Goal: Task Accomplishment & Management: Manage account settings

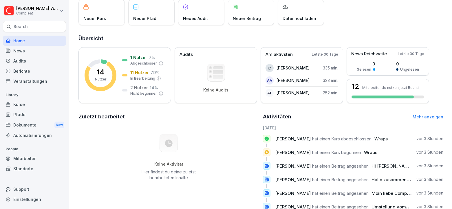
scroll to position [39, 0]
click at [25, 165] on div "Standorte" at bounding box center [34, 169] width 63 height 10
click at [28, 162] on div "Mitarbeiter" at bounding box center [34, 159] width 63 height 10
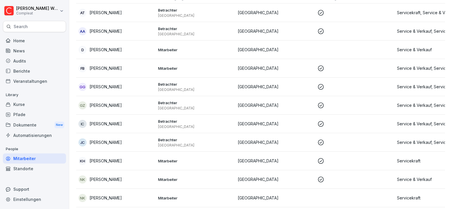
scroll to position [62, 0]
click at [106, 162] on p "Kayla Harmon" at bounding box center [106, 161] width 32 height 6
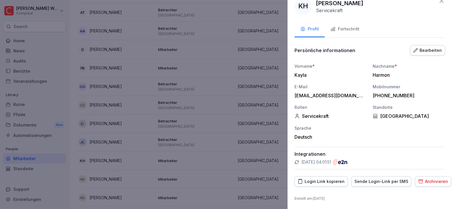
scroll to position [11, 0]
click at [341, 28] on div "Fortschritt" at bounding box center [345, 29] width 29 height 7
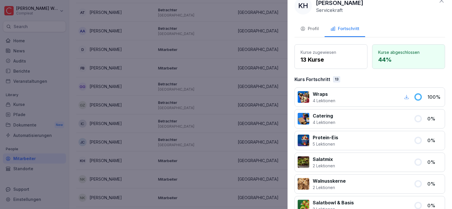
click at [314, 27] on div "Profil" at bounding box center [309, 29] width 19 height 7
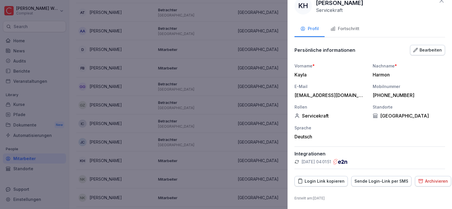
click at [248, 68] on div at bounding box center [226, 104] width 452 height 209
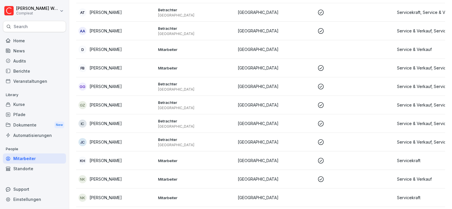
click at [395, 157] on td "Servicekraft" at bounding box center [435, 161] width 80 height 19
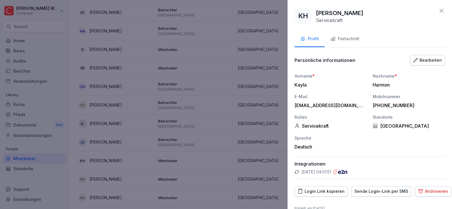
scroll to position [1, 0]
click at [429, 61] on div "Bearbeiten" at bounding box center [428, 60] width 29 height 6
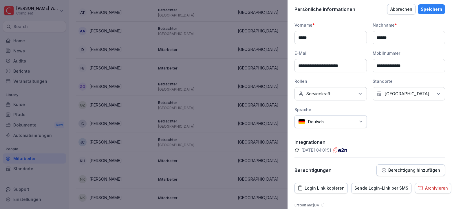
scroll to position [59, 0]
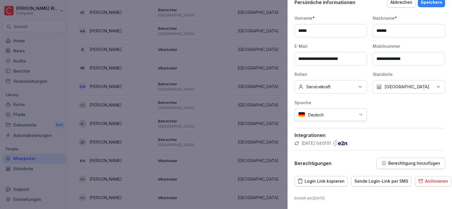
click at [358, 88] on icon at bounding box center [361, 87] width 6 height 6
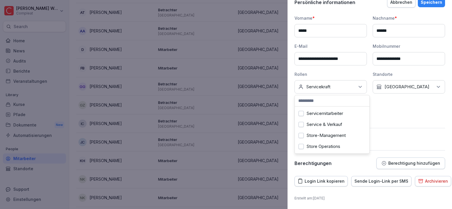
scroll to position [92, 0]
click at [271, 127] on div at bounding box center [226, 104] width 452 height 209
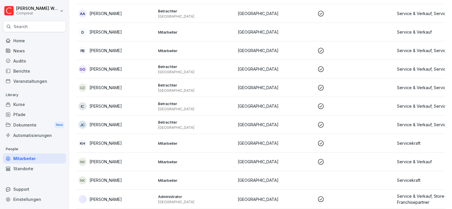
scroll to position [130, 0]
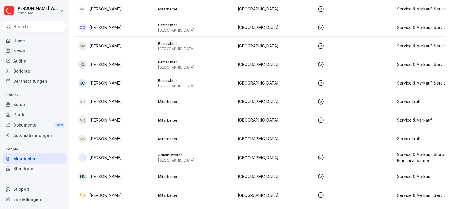
click at [242, 136] on p "[GEOGRAPHIC_DATA]" at bounding box center [275, 139] width 75 height 6
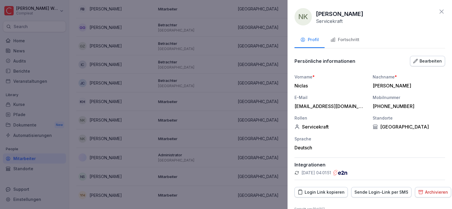
click at [425, 191] on div "Archivieren" at bounding box center [433, 192] width 30 height 6
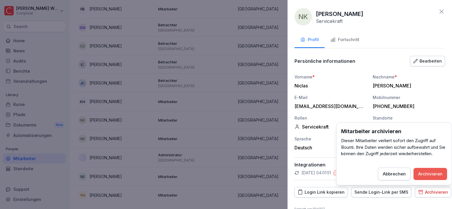
click at [428, 172] on div "Archivieren" at bounding box center [430, 174] width 24 height 6
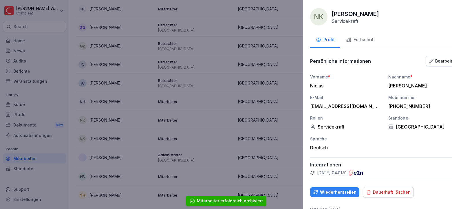
scroll to position [112, 0]
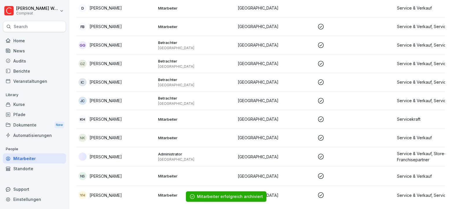
click at [351, 129] on td at bounding box center [355, 138] width 80 height 19
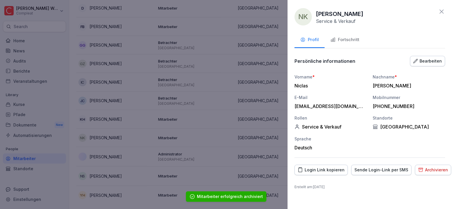
click at [349, 46] on button "Fortschritt" at bounding box center [345, 40] width 41 height 16
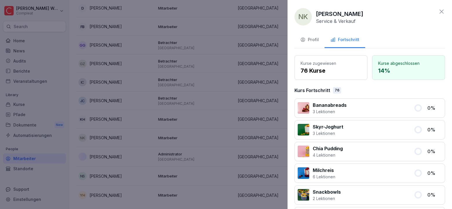
click at [283, 123] on div at bounding box center [226, 104] width 452 height 209
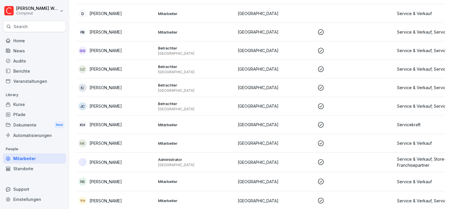
scroll to position [0, 0]
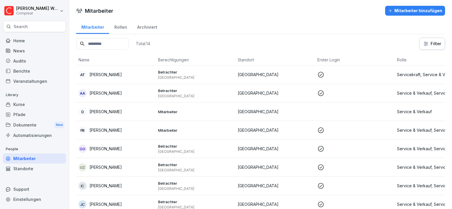
click at [247, 114] on p "[GEOGRAPHIC_DATA]" at bounding box center [275, 112] width 75 height 6
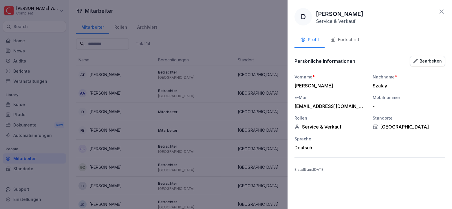
click at [442, 11] on icon at bounding box center [441, 11] width 7 height 7
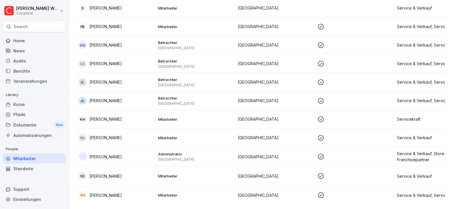
scroll to position [106, 0]
click at [172, 60] on p "Betrachter" at bounding box center [195, 61] width 75 height 5
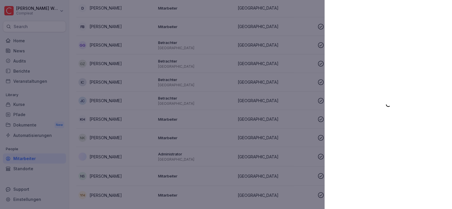
click at [215, 133] on div at bounding box center [226, 104] width 452 height 209
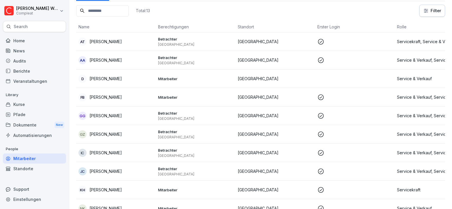
scroll to position [0, 0]
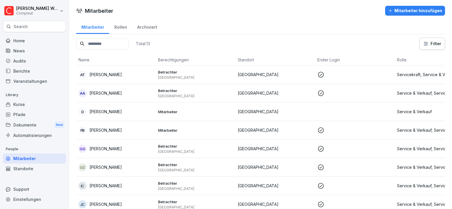
click at [167, 134] on td "Mitarbeiter" at bounding box center [196, 130] width 80 height 19
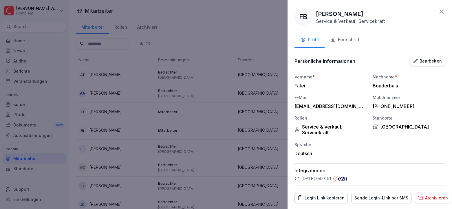
click at [423, 63] on div "Bearbeiten" at bounding box center [428, 61] width 29 height 6
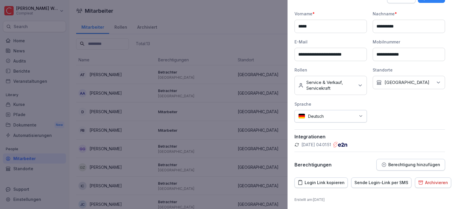
scroll to position [65, 0]
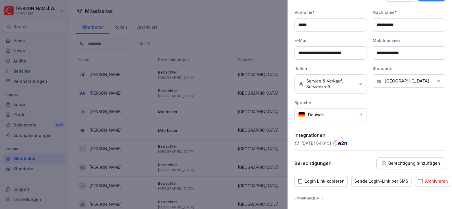
click at [389, 162] on p "Berechtigung hinzufügen" at bounding box center [415, 163] width 52 height 5
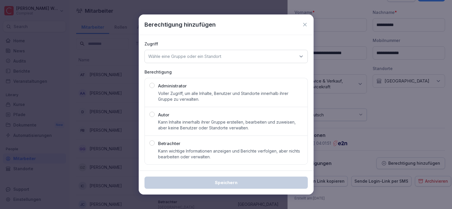
click at [239, 154] on p "Kann wichtige Informationen anzeigen und Berichte verfolgen, aber nichts bearbe…" at bounding box center [230, 154] width 145 height 12
click at [249, 58] on div "Wähle eine Gruppe oder ein Standort" at bounding box center [226, 56] width 163 height 13
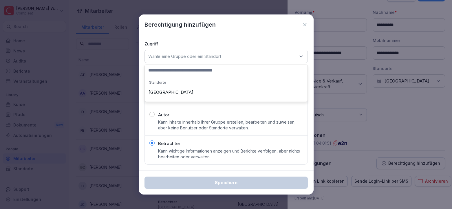
click at [196, 90] on div "[GEOGRAPHIC_DATA]" at bounding box center [226, 92] width 160 height 11
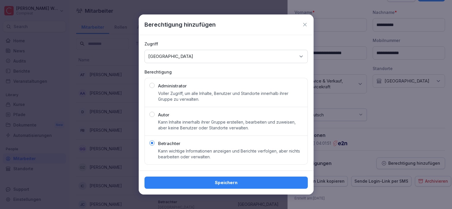
click at [222, 183] on div "Speichern" at bounding box center [226, 183] width 154 height 6
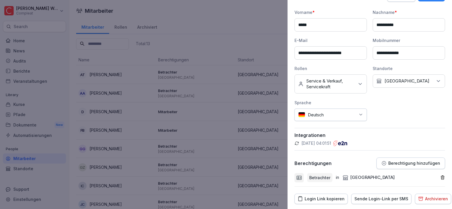
scroll to position [82, 0]
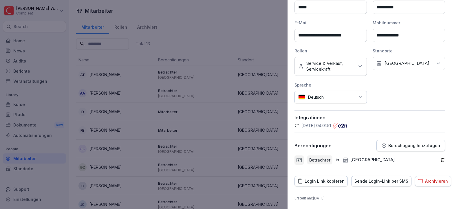
click at [233, 138] on div at bounding box center [226, 104] width 452 height 209
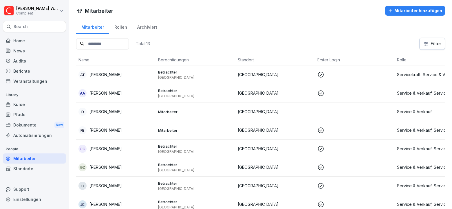
click at [174, 132] on p "Mitarbeiter" at bounding box center [195, 130] width 75 height 5
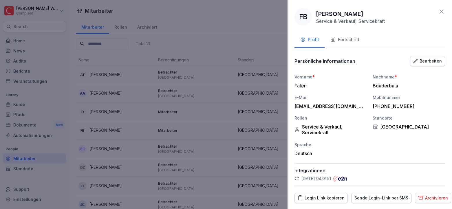
click at [420, 63] on div "Bearbeiten" at bounding box center [428, 61] width 29 height 6
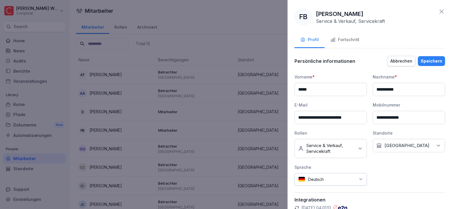
scroll to position [65, 0]
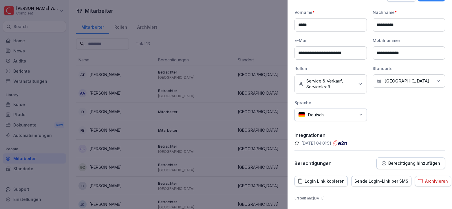
click at [406, 162] on p "Berechtigung hinzufügen" at bounding box center [415, 163] width 52 height 5
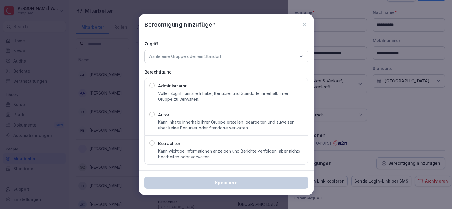
click at [183, 147] on div "Betrachter Kann wichtige Informationen anzeigen und Berichte verfolgen, aber ni…" at bounding box center [230, 150] width 145 height 19
click at [234, 58] on div "Wähle eine Gruppe oder ein Standort" at bounding box center [226, 56] width 163 height 13
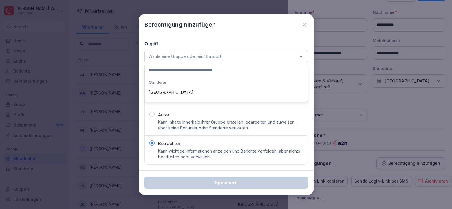
click at [185, 90] on div "[GEOGRAPHIC_DATA]" at bounding box center [226, 92] width 160 height 11
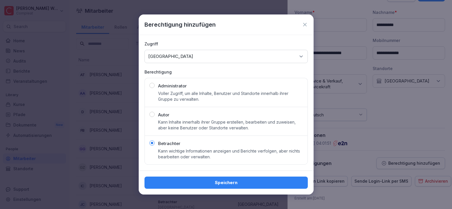
click at [224, 181] on div "Speichern" at bounding box center [226, 183] width 154 height 6
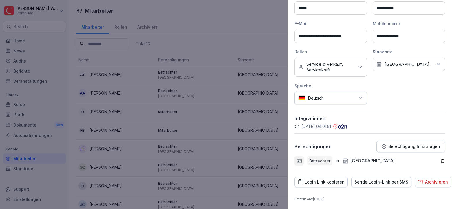
scroll to position [82, 0]
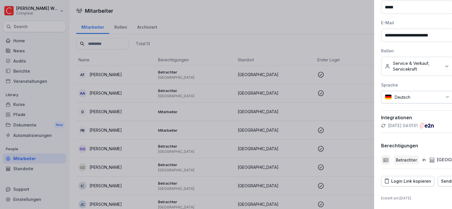
click at [231, 134] on div at bounding box center [226, 104] width 452 height 209
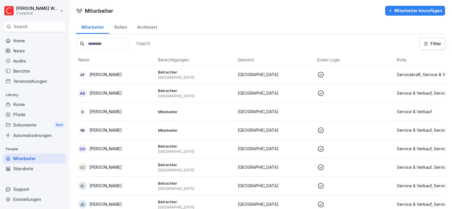
click at [159, 126] on td "Mitarbeiter" at bounding box center [196, 130] width 80 height 19
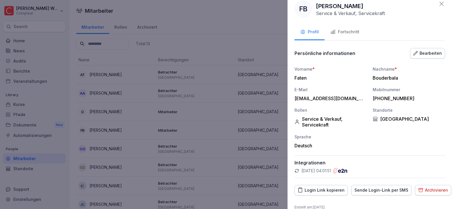
scroll to position [17, 0]
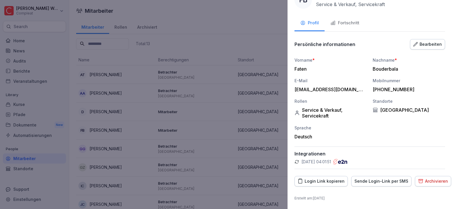
click at [433, 48] on button "Bearbeiten" at bounding box center [427, 44] width 35 height 10
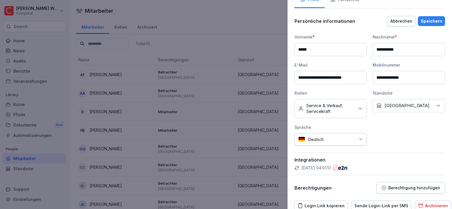
scroll to position [65, 0]
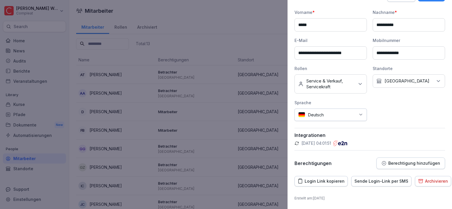
click at [395, 160] on button "Berechtigung hinzufügen" at bounding box center [411, 164] width 69 height 12
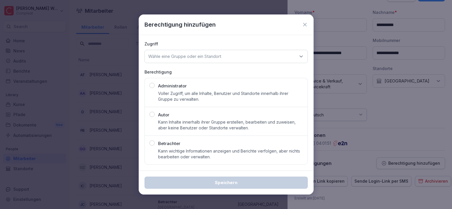
click at [151, 143] on div "button" at bounding box center [152, 143] width 5 height 5
click at [261, 53] on div "Wähle eine Gruppe oder ein Standort" at bounding box center [226, 56] width 163 height 13
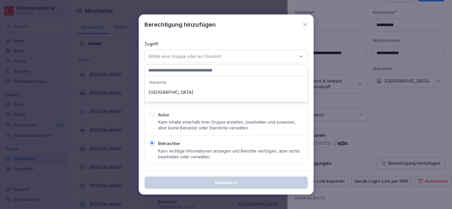
click at [167, 92] on div "[GEOGRAPHIC_DATA]" at bounding box center [226, 92] width 160 height 11
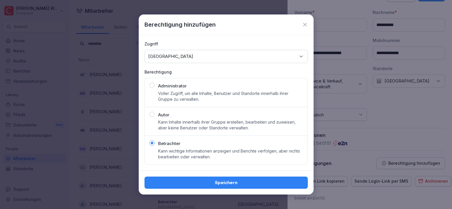
click at [226, 185] on div "Speichern" at bounding box center [226, 183] width 154 height 6
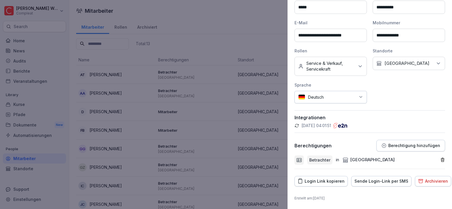
scroll to position [0, 0]
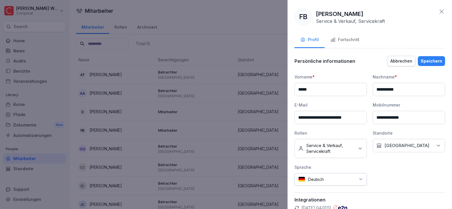
click at [426, 64] on div "Speichern" at bounding box center [431, 61] width 21 height 6
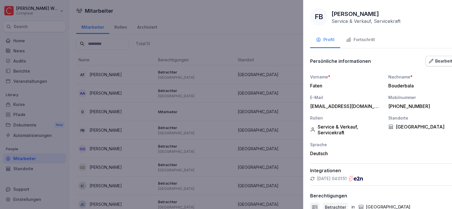
click at [234, 134] on div at bounding box center [226, 104] width 452 height 209
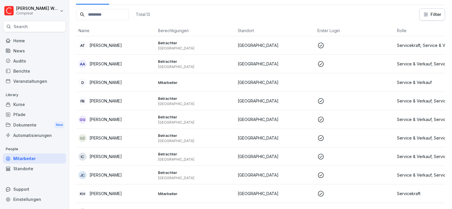
scroll to position [103, 0]
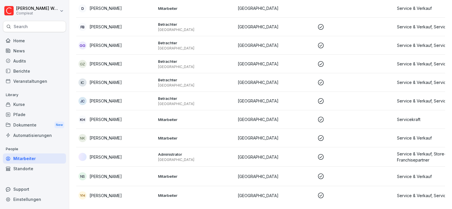
click at [173, 119] on p "Mitarbeiter" at bounding box center [195, 119] width 75 height 5
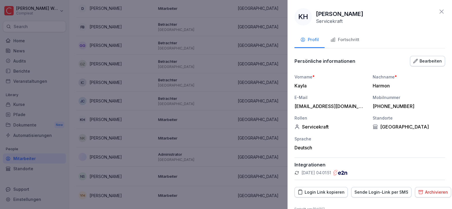
click at [426, 63] on div "Bearbeiten" at bounding box center [428, 61] width 29 height 6
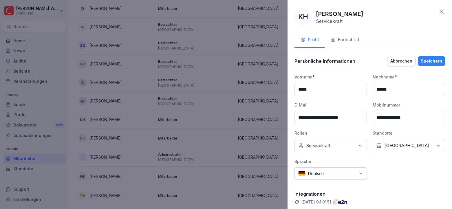
scroll to position [59, 0]
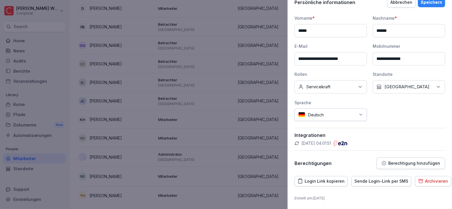
click at [397, 162] on p "Berechtigung hinzufügen" at bounding box center [415, 163] width 52 height 5
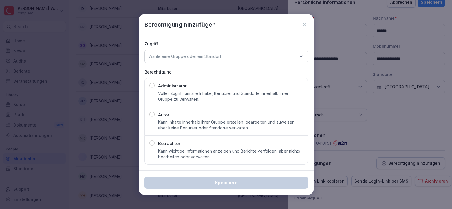
click at [231, 157] on p "Kann wichtige Informationen anzeigen und Berichte verfolgen, aber nichts bearbe…" at bounding box center [230, 154] width 145 height 12
click at [225, 61] on div "Wähle eine Gruppe oder ein Standort" at bounding box center [226, 56] width 163 height 13
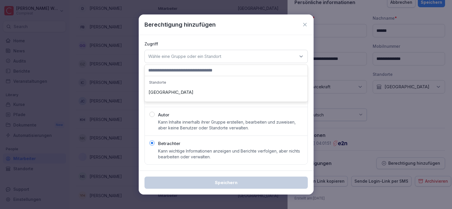
click at [159, 95] on div "[GEOGRAPHIC_DATA]" at bounding box center [226, 92] width 160 height 11
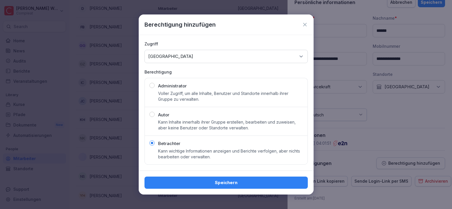
click at [218, 185] on div "Speichern" at bounding box center [226, 183] width 154 height 6
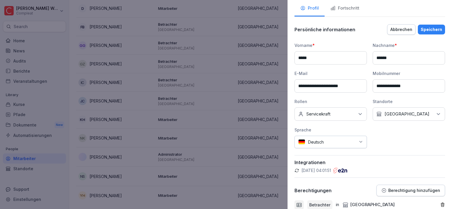
scroll to position [0, 0]
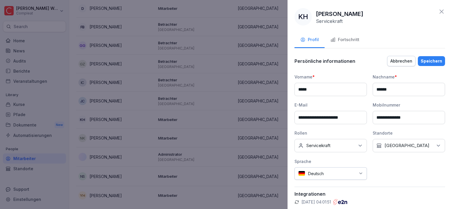
click at [438, 67] on div "**********" at bounding box center [370, 150] width 151 height 190
click at [436, 59] on div "Speichern" at bounding box center [431, 61] width 21 height 6
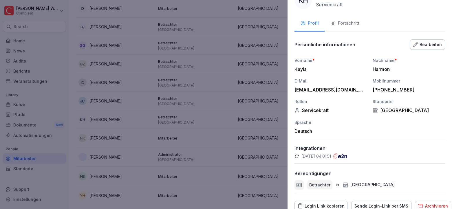
scroll to position [7, 0]
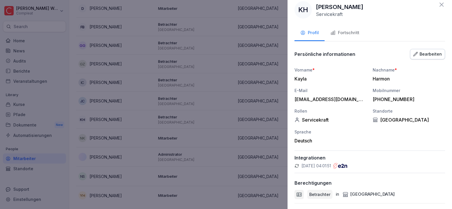
click at [262, 98] on div at bounding box center [226, 104] width 452 height 209
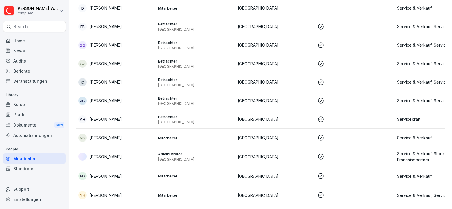
scroll to position [112, 0]
click at [160, 132] on td "Mitarbeiter" at bounding box center [196, 138] width 80 height 19
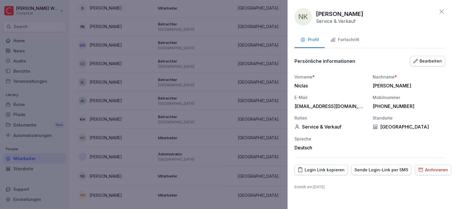
click at [425, 60] on div "Bearbeiten" at bounding box center [428, 61] width 29 height 6
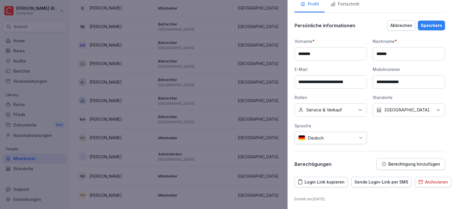
scroll to position [37, 0]
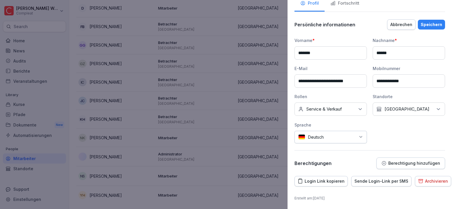
click at [405, 165] on p "Berechtigung hinzufügen" at bounding box center [415, 163] width 52 height 5
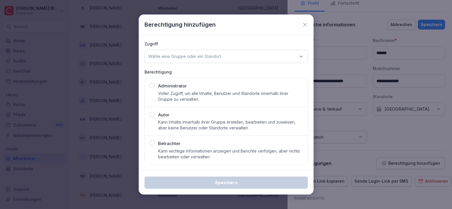
click at [175, 154] on p "Kann wichtige Informationen anzeigen und Berichte verfolgen, aber nichts bearbe…" at bounding box center [230, 154] width 145 height 12
click at [217, 57] on p "Wähle eine Gruppe oder ein Standort" at bounding box center [184, 57] width 73 height 6
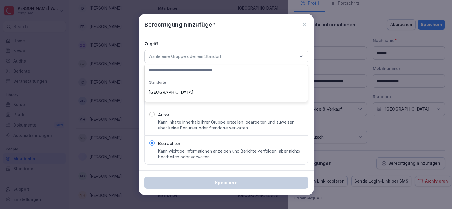
click at [171, 93] on div "[GEOGRAPHIC_DATA]" at bounding box center [226, 92] width 160 height 11
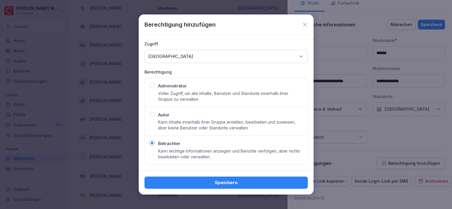
click at [223, 183] on div "Speichern" at bounding box center [226, 183] width 154 height 6
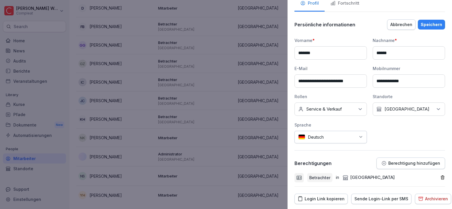
click at [345, 11] on button "Fortschritt" at bounding box center [345, 4] width 41 height 16
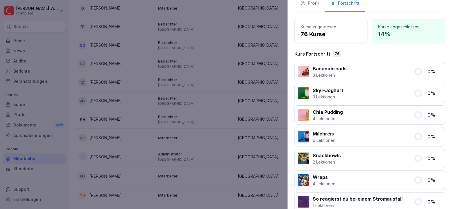
click at [345, 9] on button "Fortschritt" at bounding box center [345, 4] width 41 height 16
click at [309, 4] on div "Profil" at bounding box center [309, 3] width 19 height 7
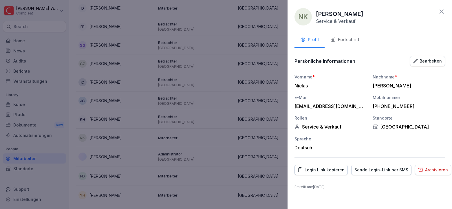
scroll to position [0, 0]
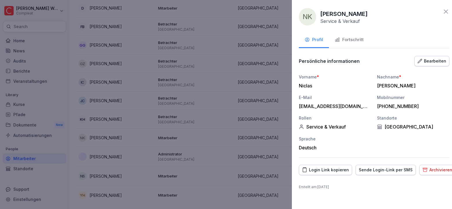
click at [248, 132] on div at bounding box center [226, 104] width 452 height 209
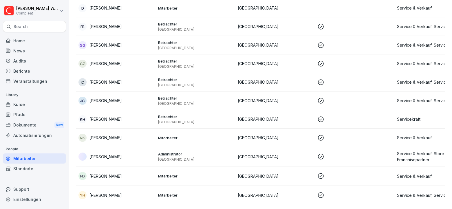
click at [173, 135] on p "Mitarbeiter" at bounding box center [195, 137] width 75 height 5
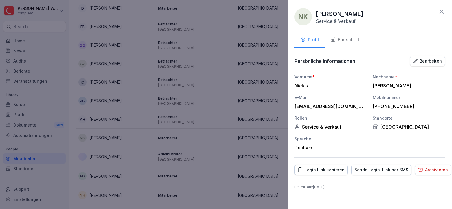
click at [426, 59] on div "Bearbeiten" at bounding box center [428, 61] width 29 height 6
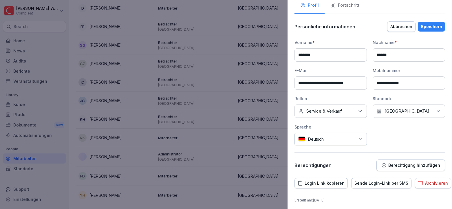
scroll to position [37, 0]
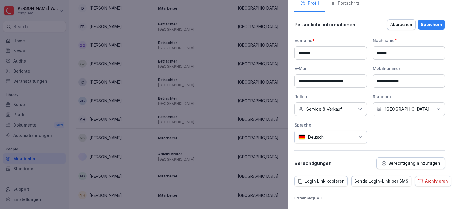
click at [400, 163] on p "Berechtigung hinzufügen" at bounding box center [415, 163] width 52 height 5
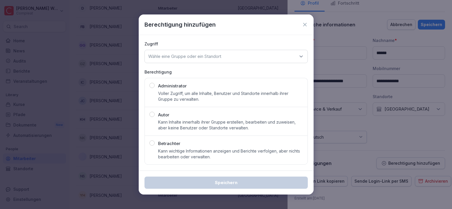
click at [152, 144] on div "button" at bounding box center [152, 143] width 5 height 5
click at [243, 51] on div "Wähle eine Gruppe oder ein Standort" at bounding box center [226, 56] width 163 height 13
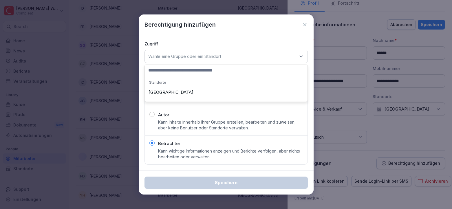
click at [167, 96] on div "[GEOGRAPHIC_DATA]" at bounding box center [226, 92] width 160 height 11
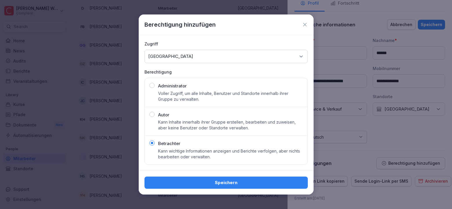
click at [220, 181] on div "Speichern" at bounding box center [226, 183] width 154 height 6
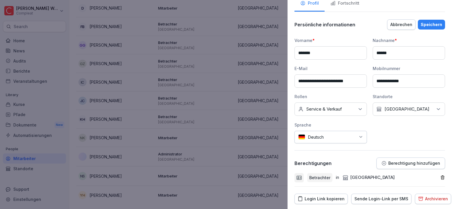
click at [430, 26] on div "Speichern" at bounding box center [431, 24] width 21 height 6
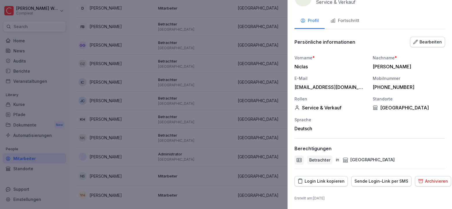
click at [185, 128] on div at bounding box center [226, 104] width 452 height 209
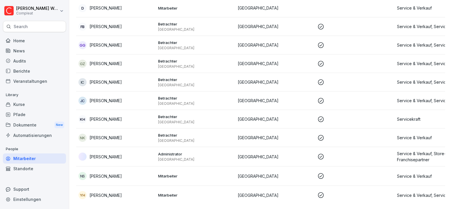
click at [173, 170] on td "Mitarbeiter" at bounding box center [196, 176] width 80 height 19
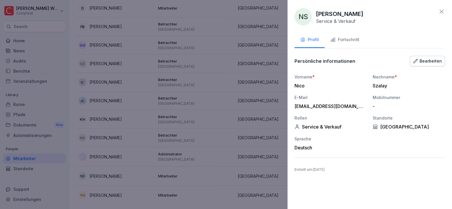
click at [422, 58] on div "Bearbeiten" at bounding box center [428, 61] width 29 height 6
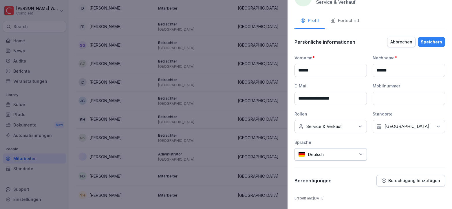
click at [391, 44] on div "Abbrechen" at bounding box center [402, 42] width 22 height 6
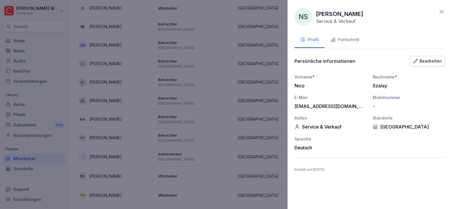
click at [438, 68] on div "Persönliche informationen Bearbeiten Vorname * Nico Nachname * Szalay E-Mail ni…" at bounding box center [370, 106] width 151 height 103
click at [431, 58] on div "Bearbeiten" at bounding box center [428, 61] width 29 height 6
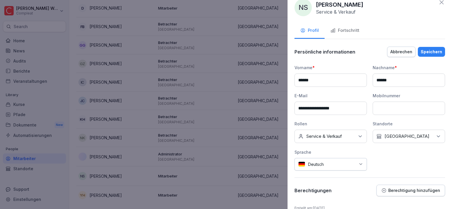
scroll to position [19, 0]
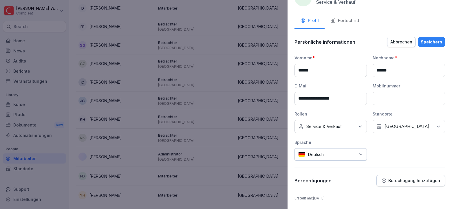
click at [267, 66] on div at bounding box center [226, 104] width 452 height 209
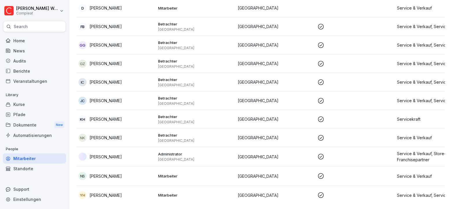
click at [167, 193] on p "Mitarbeiter" at bounding box center [195, 195] width 75 height 5
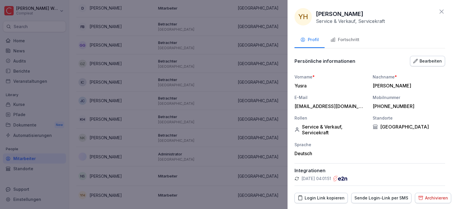
click at [425, 62] on div "Bearbeiten" at bounding box center [428, 61] width 29 height 6
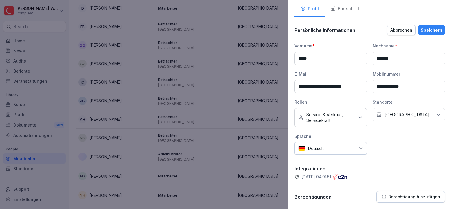
scroll to position [65, 0]
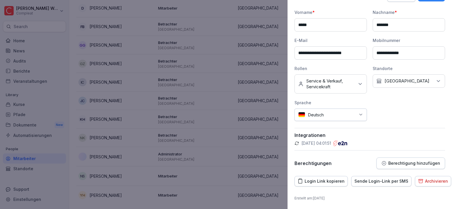
click at [399, 167] on button "Berechtigung hinzufügen" at bounding box center [411, 164] width 69 height 12
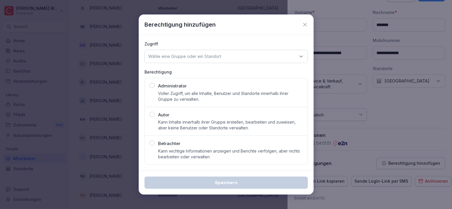
click at [150, 144] on div "button" at bounding box center [152, 143] width 5 height 5
click at [258, 51] on div "Wähle eine Gruppe oder ein Standort" at bounding box center [226, 56] width 163 height 13
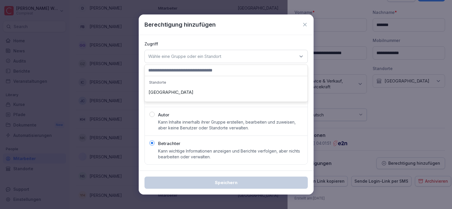
click at [166, 94] on div "[GEOGRAPHIC_DATA]" at bounding box center [226, 92] width 160 height 11
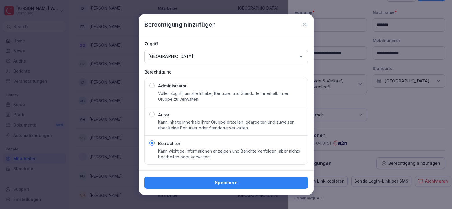
click at [226, 185] on div "Speichern" at bounding box center [226, 183] width 154 height 6
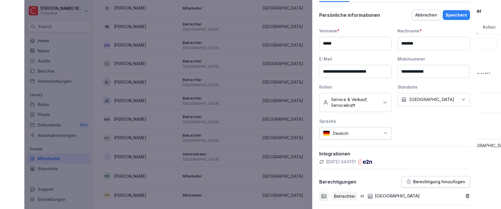
scroll to position [0, 0]
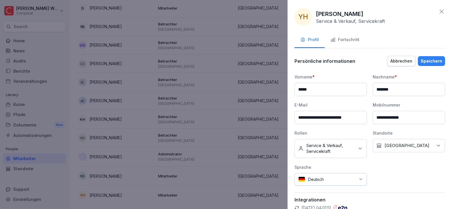
click at [425, 61] on div "Speichern" at bounding box center [431, 61] width 21 height 6
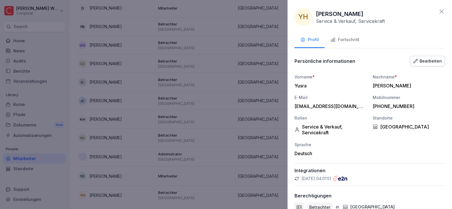
click at [194, 136] on div at bounding box center [226, 104] width 452 height 209
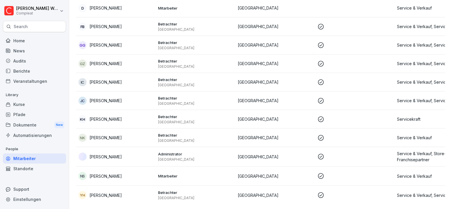
click at [177, 174] on p "Mitarbeiter" at bounding box center [195, 176] width 75 height 5
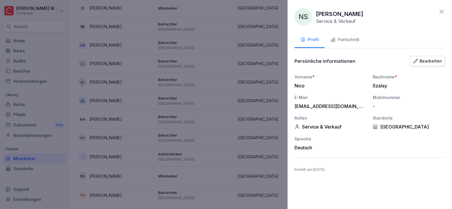
drag, startPoint x: 215, startPoint y: 145, endPoint x: 223, endPoint y: 145, distance: 8.1
click at [215, 145] on div at bounding box center [226, 104] width 452 height 209
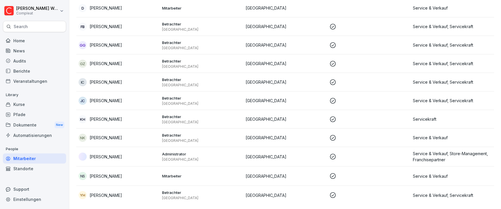
scroll to position [108, 0]
click at [388, 173] on p at bounding box center [368, 176] width 79 height 7
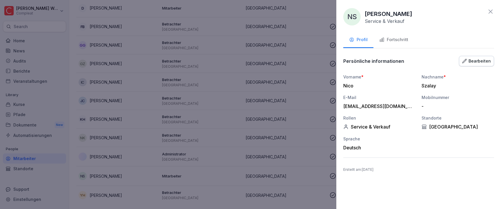
click at [452, 66] on button "Bearbeiten" at bounding box center [476, 61] width 35 height 10
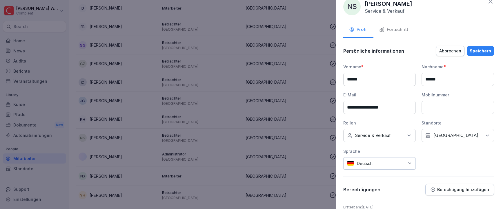
scroll to position [19, 0]
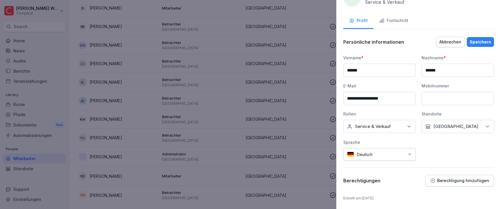
click at [396, 17] on div "Fortschritt" at bounding box center [393, 20] width 29 height 7
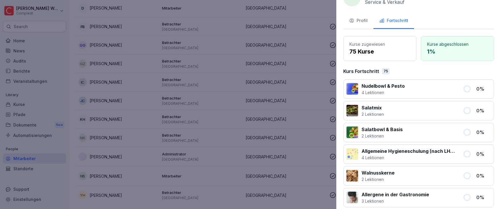
click at [362, 19] on div "Profil" at bounding box center [358, 20] width 19 height 7
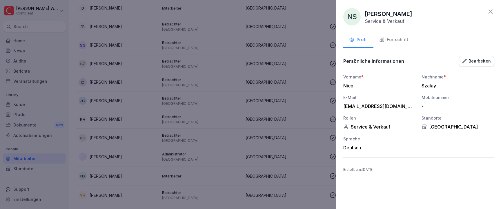
scroll to position [0, 0]
click at [452, 62] on div "Bearbeiten" at bounding box center [476, 61] width 29 height 6
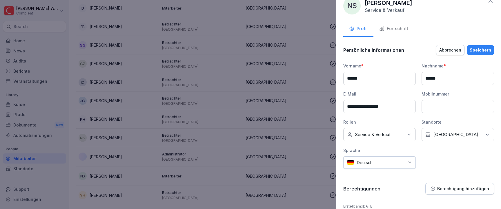
scroll to position [19, 0]
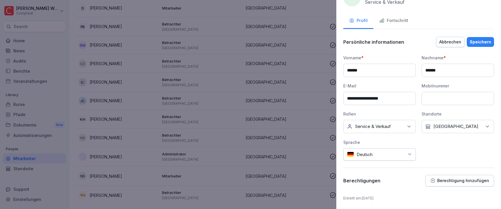
click at [452, 129] on div "Kein Standort Darmstadt" at bounding box center [457, 126] width 72 height 13
click at [442, 42] on div "Abbrechen" at bounding box center [450, 42] width 22 height 6
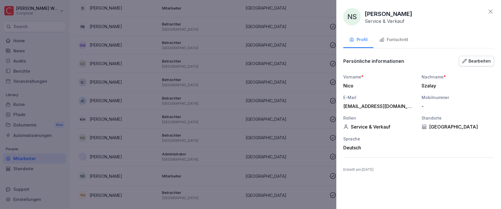
scroll to position [0, 0]
click at [452, 10] on icon at bounding box center [490, 11] width 7 height 7
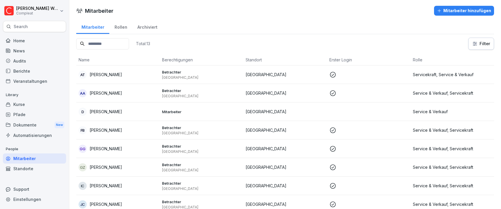
click at [150, 30] on div "Archiviert" at bounding box center [147, 26] width 30 height 15
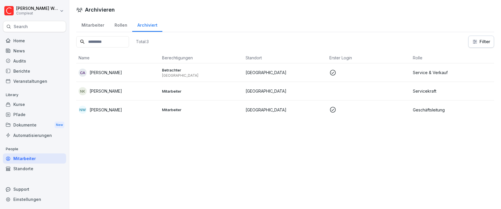
click at [122, 29] on div "Rollen" at bounding box center [120, 24] width 23 height 15
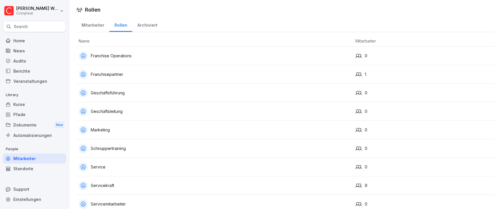
click at [147, 73] on div "Franchisepartner" at bounding box center [215, 74] width 272 height 9
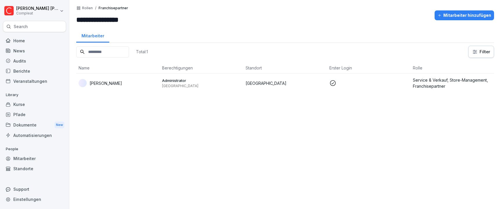
click at [97, 41] on div "Mitarbeiter" at bounding box center [92, 35] width 33 height 15
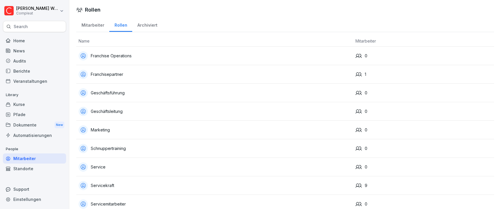
click at [94, 27] on div "Mitarbeiter" at bounding box center [92, 24] width 33 height 15
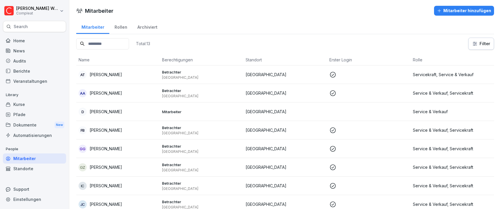
scroll to position [107, 0]
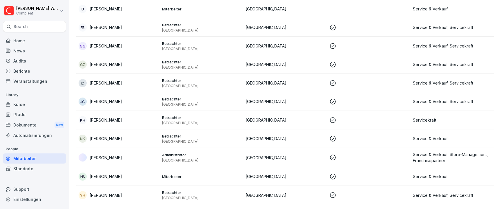
click at [181, 158] on p "Darmstadt" at bounding box center [201, 160] width 79 height 5
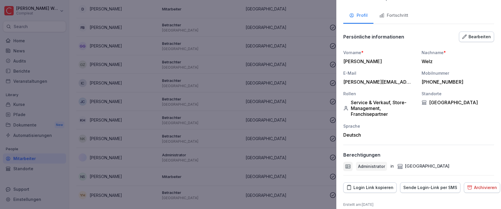
scroll to position [34, 0]
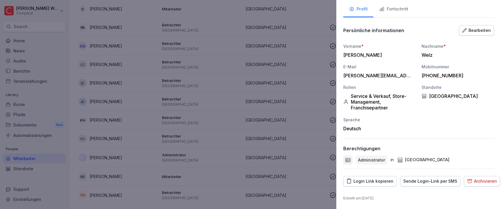
click at [480, 30] on div "Bearbeiten" at bounding box center [476, 30] width 29 height 6
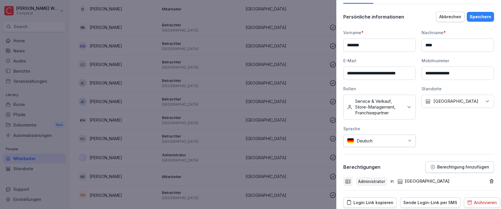
scroll to position [69, 0]
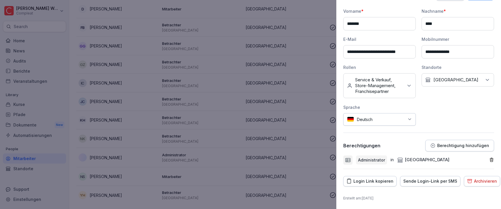
click at [401, 90] on div "Keine Rollen Service & Verkauf, Store-Management, Franchisepartner" at bounding box center [379, 85] width 72 height 25
click at [349, 128] on button "Geschäftsführung" at bounding box center [349, 128] width 5 height 5
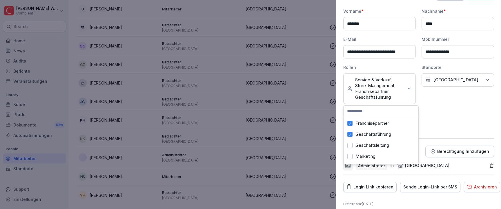
click at [352, 125] on div "Franchisepartner" at bounding box center [381, 123] width 72 height 11
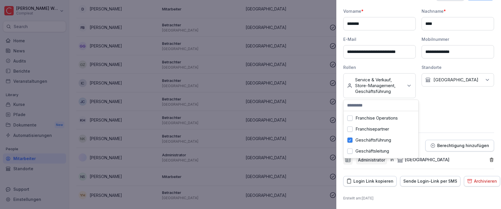
scroll to position [92, 0]
click at [351, 127] on button "Service & Verkauf" at bounding box center [349, 129] width 5 height 5
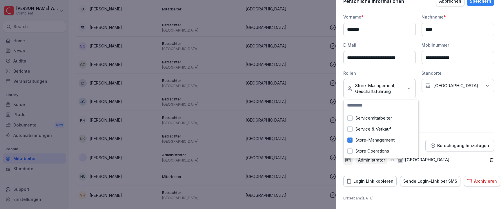
click at [351, 138] on button "Store-Management" at bounding box center [349, 140] width 5 height 5
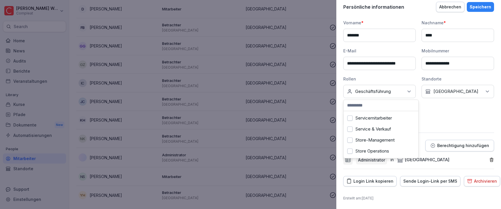
scroll to position [0, 0]
click at [353, 129] on div "Franchisepartner" at bounding box center [381, 129] width 72 height 11
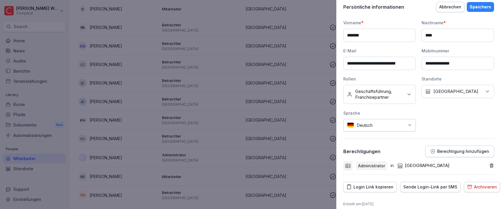
click at [469, 109] on div "**********" at bounding box center [418, 76] width 151 height 112
click at [479, 11] on button "Speichern" at bounding box center [480, 7] width 27 height 10
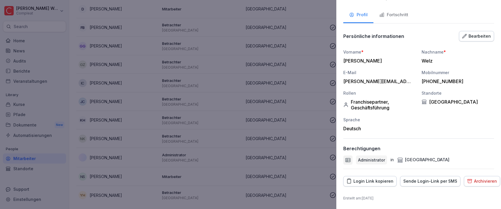
scroll to position [25, 0]
click at [270, 96] on div at bounding box center [250, 104] width 501 height 209
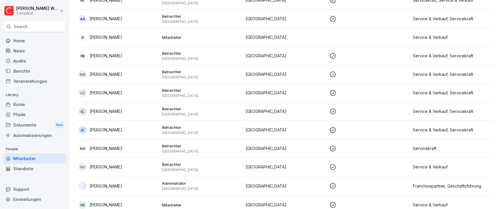
scroll to position [78, 0]
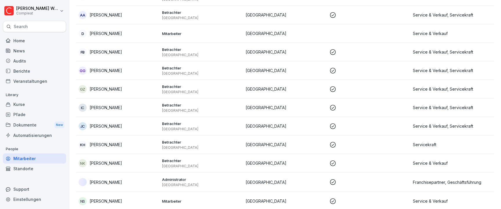
click at [243, 143] on td "[GEOGRAPHIC_DATA]" at bounding box center [284, 145] width 83 height 19
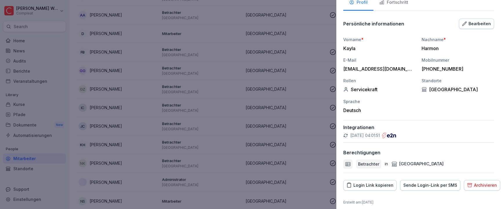
scroll to position [41, 0]
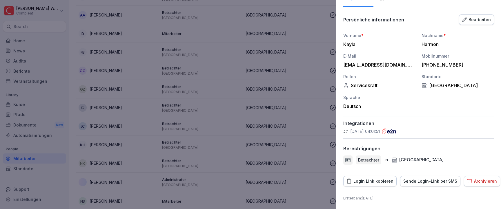
click at [462, 19] on icon "button" at bounding box center [464, 19] width 5 height 5
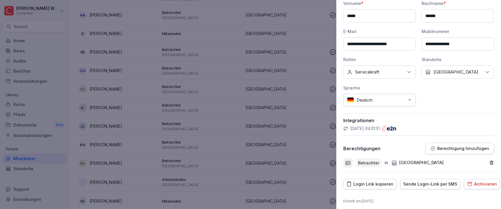
scroll to position [77, 0]
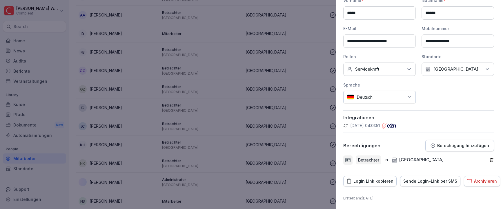
click at [386, 74] on div "Keine Rollen Servicekraft" at bounding box center [379, 69] width 72 height 13
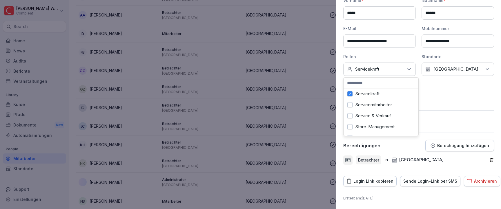
scroll to position [79, 0]
click at [348, 117] on button "Service & Verkauf" at bounding box center [349, 115] width 5 height 5
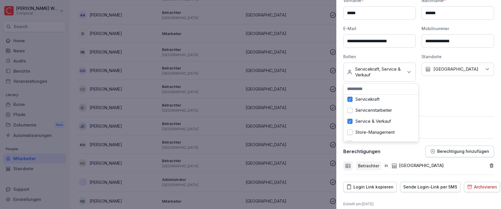
click at [459, 113] on div "**********" at bounding box center [418, 77] width 151 height 196
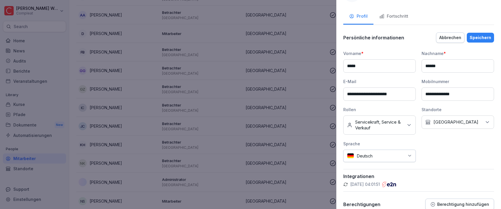
scroll to position [0, 0]
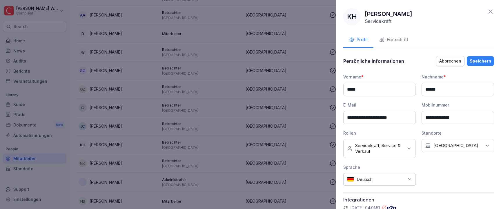
click at [476, 58] on div "Speichern" at bounding box center [479, 61] width 21 height 6
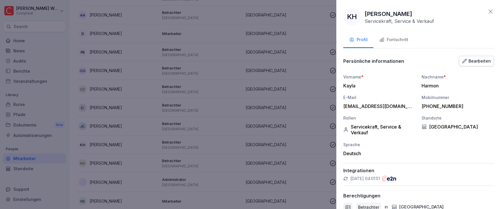
click at [284, 113] on div at bounding box center [250, 104] width 501 height 209
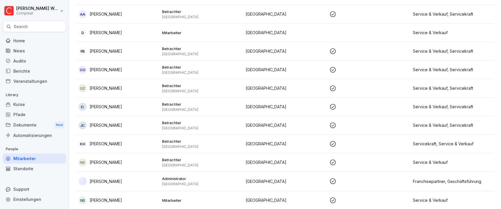
scroll to position [79, 0]
click at [275, 168] on td "[GEOGRAPHIC_DATA]" at bounding box center [284, 162] width 83 height 19
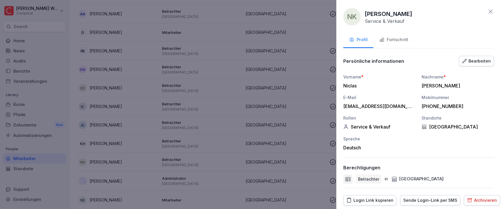
click at [472, 60] on div "Bearbeiten" at bounding box center [476, 61] width 29 height 6
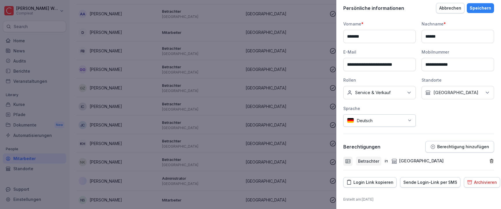
scroll to position [54, 0]
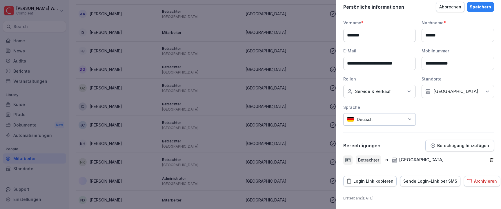
click at [388, 93] on p "Service & Verkauf" at bounding box center [373, 92] width 36 height 6
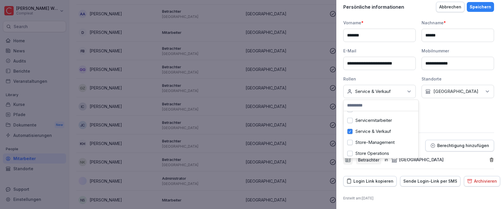
scroll to position [85, 0]
click at [300, 127] on div at bounding box center [250, 104] width 501 height 209
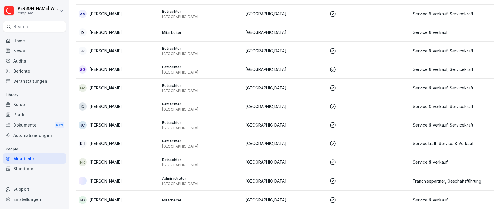
click at [362, 141] on p at bounding box center [368, 143] width 79 height 7
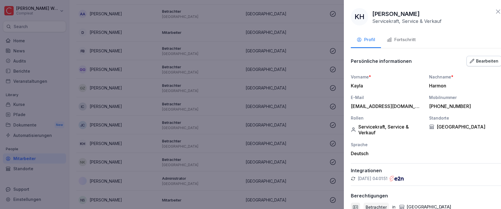
click at [301, 93] on div at bounding box center [250, 104] width 501 height 209
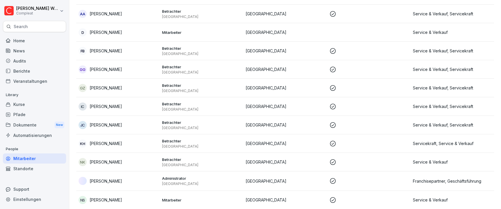
click at [382, 159] on p at bounding box center [368, 162] width 79 height 7
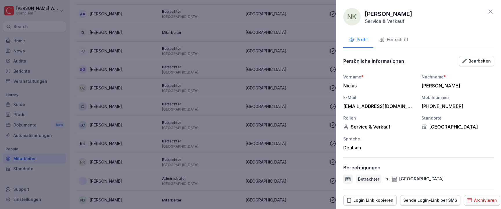
click at [468, 57] on button "Bearbeiten" at bounding box center [476, 61] width 35 height 10
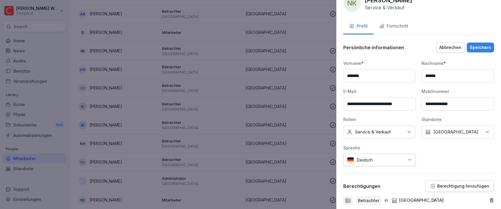
scroll to position [14, 0]
click at [378, 144] on div "**********" at bounding box center [418, 113] width 151 height 106
click at [379, 137] on div "Keine Rollen Service & Verkauf" at bounding box center [379, 131] width 72 height 13
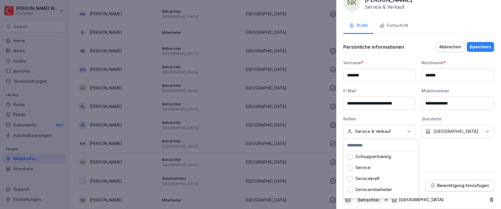
scroll to position [57, 0]
click at [348, 179] on button "Servicekraft" at bounding box center [349, 178] width 5 height 5
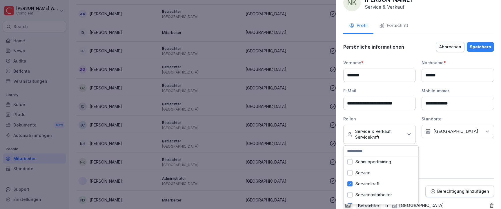
click at [473, 51] on button "Speichern" at bounding box center [480, 47] width 27 height 10
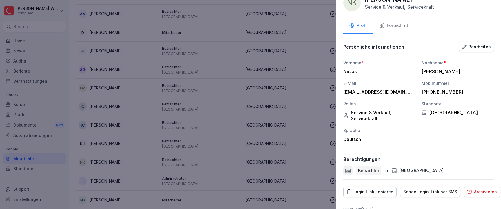
click at [268, 145] on div at bounding box center [250, 104] width 501 height 209
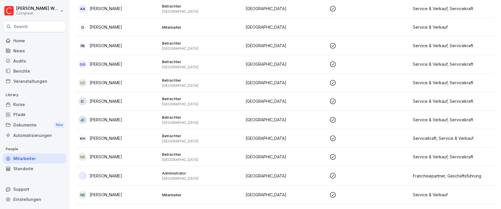
scroll to position [107, 0]
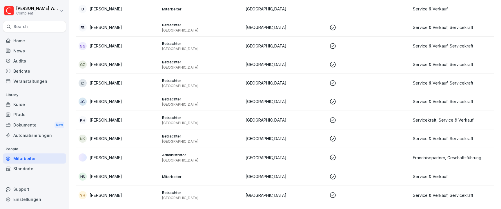
click at [394, 175] on p at bounding box center [368, 176] width 79 height 7
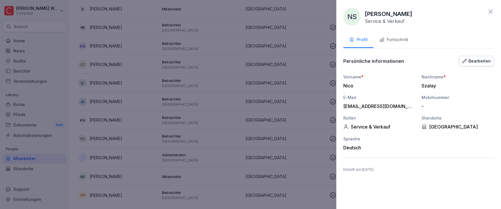
click at [312, 92] on div at bounding box center [250, 104] width 501 height 209
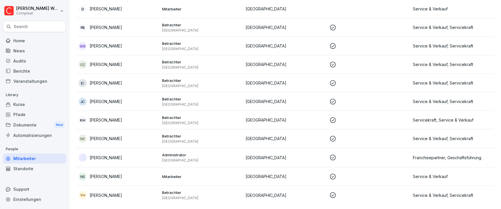
click at [413, 174] on p "Service & Verkauf" at bounding box center [452, 177] width 79 height 6
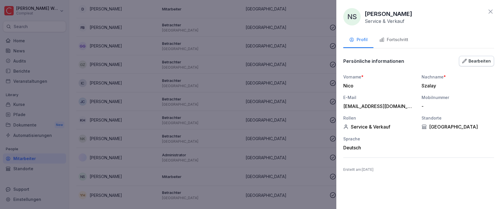
click at [469, 70] on div "Persönliche informationen Bearbeiten Vorname * Nico Nachname * Szalay E-Mail ni…" at bounding box center [418, 106] width 151 height 103
click at [470, 67] on div "Persönliche informationen Bearbeiten Vorname * Nico Nachname * Szalay E-Mail ni…" at bounding box center [418, 106] width 151 height 103
click at [470, 66] on div "Persönliche informationen Bearbeiten" at bounding box center [418, 61] width 151 height 12
click at [470, 65] on button "Bearbeiten" at bounding box center [476, 61] width 35 height 10
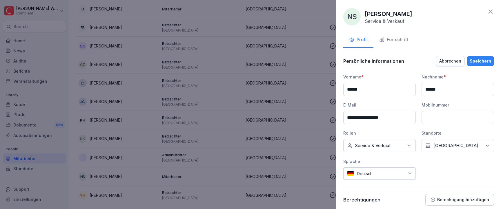
click at [388, 150] on div "Keine Rollen Service & Verkauf" at bounding box center [379, 145] width 72 height 13
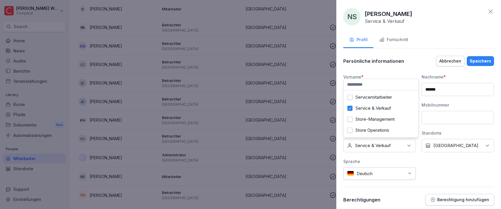
scroll to position [92, 0]
click at [354, 106] on div "Service & Verkauf" at bounding box center [381, 108] width 72 height 11
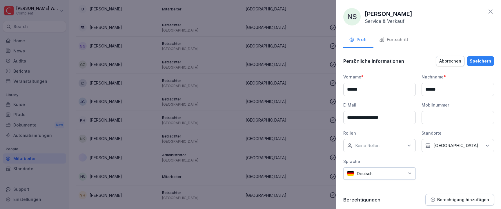
click at [473, 63] on div "Speichern" at bounding box center [479, 61] width 21 height 6
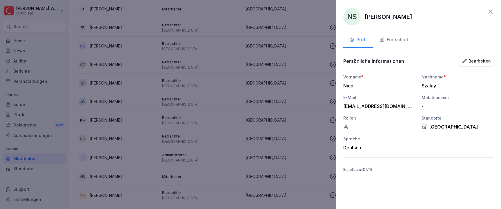
click at [255, 94] on div at bounding box center [250, 104] width 501 height 209
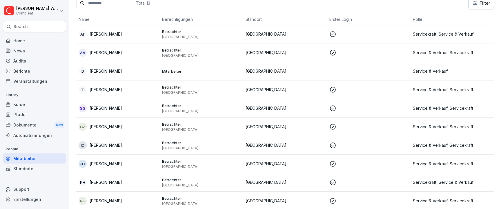
scroll to position [0, 0]
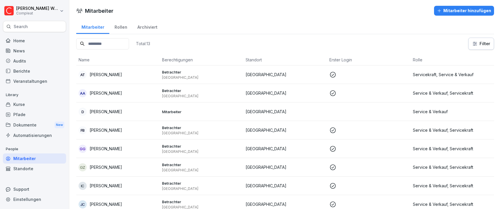
click at [292, 115] on td "[GEOGRAPHIC_DATA]" at bounding box center [284, 112] width 83 height 19
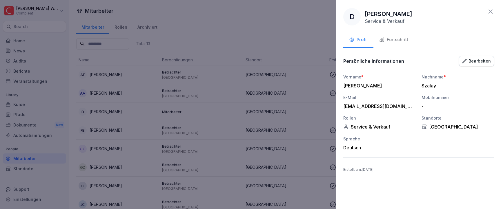
click at [476, 60] on div "Bearbeiten" at bounding box center [476, 61] width 29 height 6
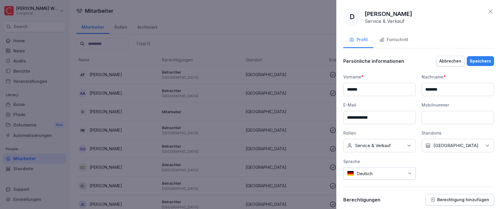
click at [394, 147] on div "Keine Rollen Service & Verkauf" at bounding box center [379, 145] width 72 height 13
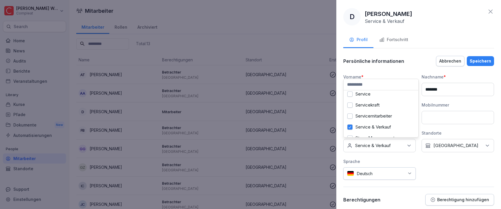
scroll to position [92, 0]
click at [371, 106] on label "Service & Verkauf" at bounding box center [373, 108] width 36 height 5
click at [477, 61] on div "Speichern" at bounding box center [479, 61] width 21 height 6
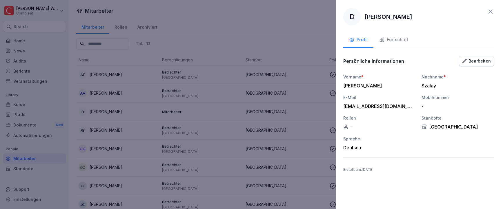
click at [256, 111] on div at bounding box center [250, 104] width 501 height 209
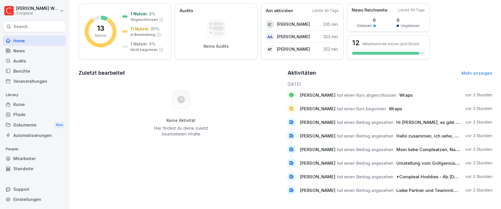
scroll to position [87, 0]
click at [478, 71] on link "Mehr anzeigen" at bounding box center [476, 73] width 31 height 5
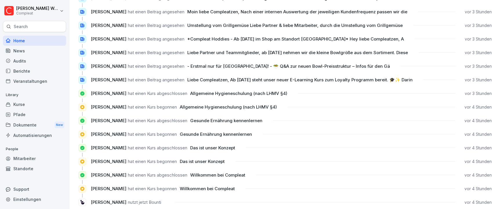
scroll to position [91, 0]
